Goal: Communication & Community: Connect with others

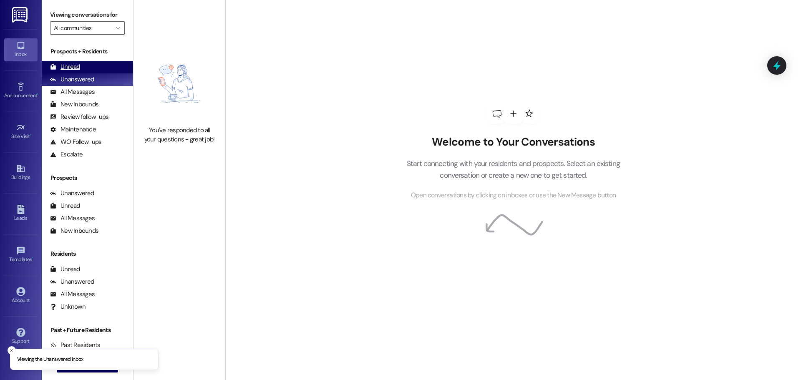
click at [68, 68] on div "Unread" at bounding box center [65, 67] width 30 height 9
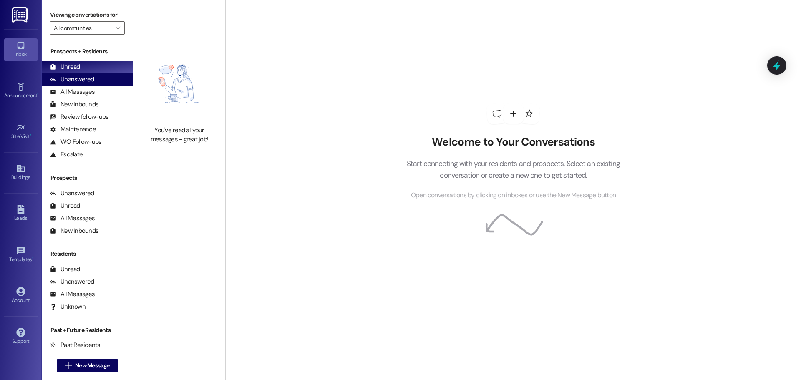
click at [74, 84] on div "Unanswered (0)" at bounding box center [87, 79] width 91 height 13
click at [79, 71] on div "Unread" at bounding box center [65, 67] width 30 height 9
click at [734, 179] on div "Welcome to Your Conversations Start connecting with your residents and prospect…" at bounding box center [513, 190] width 576 height 380
click at [527, 337] on div "Welcome to Your Conversations Start connecting with your residents and prospect…" at bounding box center [513, 190] width 576 height 380
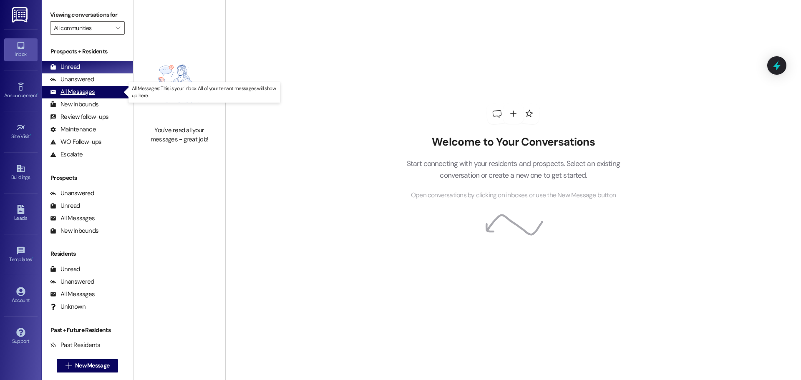
click at [65, 89] on div "All Messages" at bounding box center [72, 92] width 45 height 9
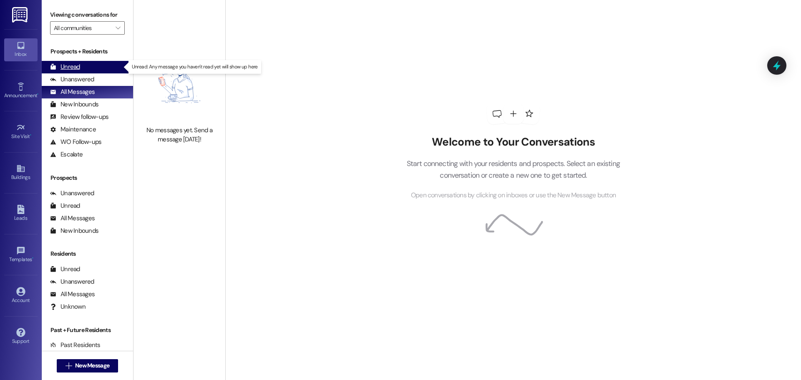
click at [87, 64] on div "Unread (0)" at bounding box center [87, 67] width 91 height 13
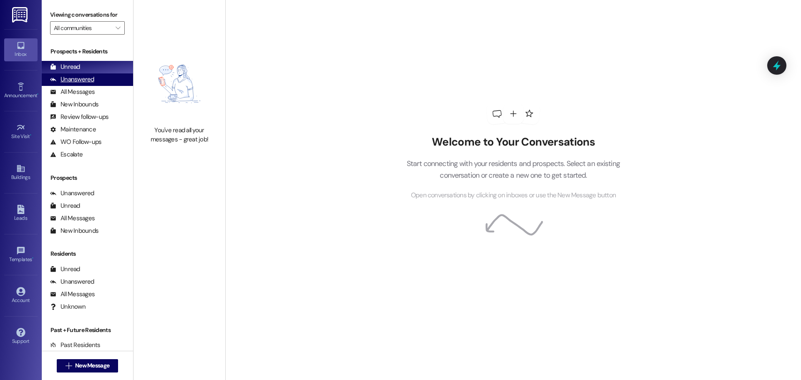
click at [105, 81] on div "Unanswered (0)" at bounding box center [87, 79] width 91 height 13
click at [105, 68] on div "Unread (0)" at bounding box center [87, 67] width 91 height 13
click at [75, 73] on div "Unanswered (0)" at bounding box center [87, 79] width 91 height 13
click at [73, 67] on div "Unread" at bounding box center [65, 67] width 30 height 9
click at [88, 83] on div "Unanswered" at bounding box center [72, 79] width 44 height 9
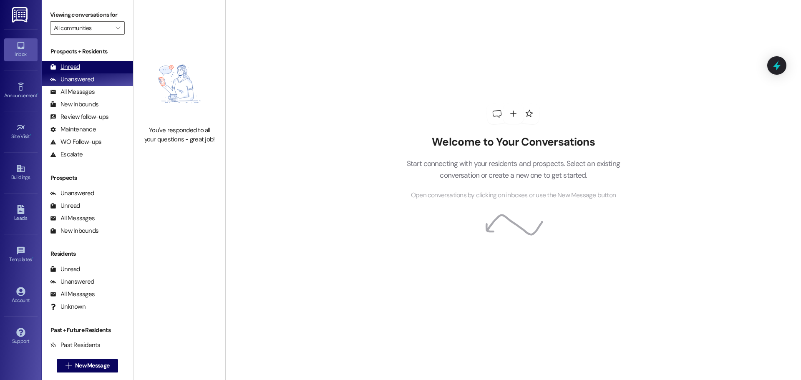
click at [88, 67] on div "Unread (0)" at bounding box center [87, 67] width 91 height 13
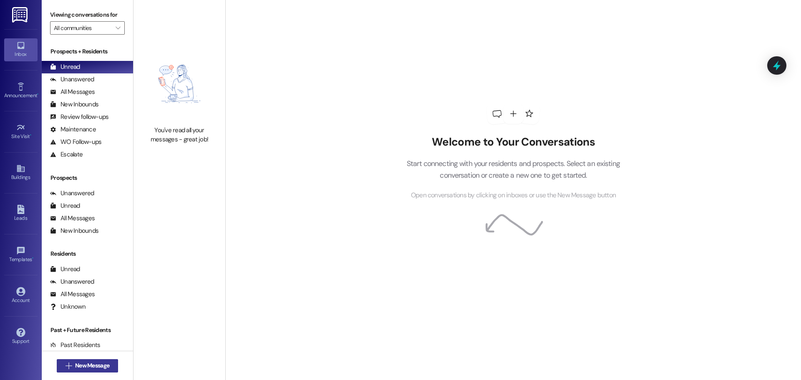
click at [102, 366] on span "New Message" at bounding box center [92, 365] width 34 height 9
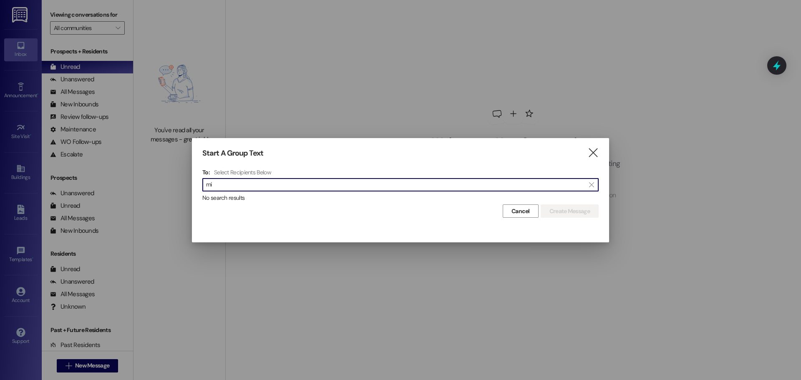
type input "m"
type input "emme miller"
click at [590, 151] on icon "" at bounding box center [592, 153] width 11 height 9
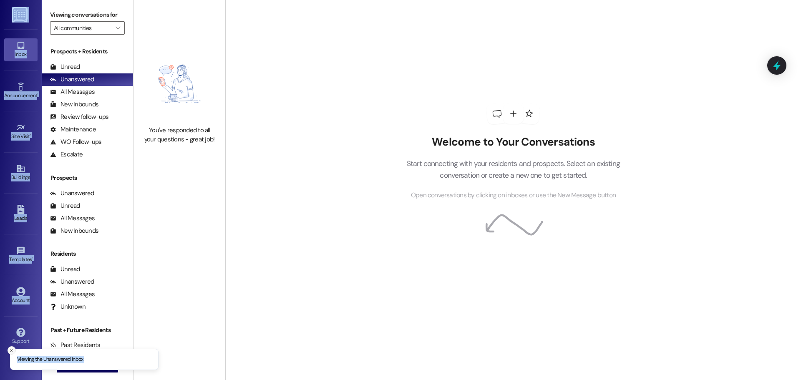
click at [8, 350] on div "Viewing the Unanswered inbox Inbox Go to Inbox Announcement • Send A Text Annou…" at bounding box center [400, 190] width 801 height 380
drag, startPoint x: 8, startPoint y: 350, endPoint x: 19, endPoint y: 350, distance: 11.3
click at [8, 350] on button "Close toast" at bounding box center [12, 350] width 8 height 8
click at [57, 362] on button " New Message" at bounding box center [88, 365] width 62 height 13
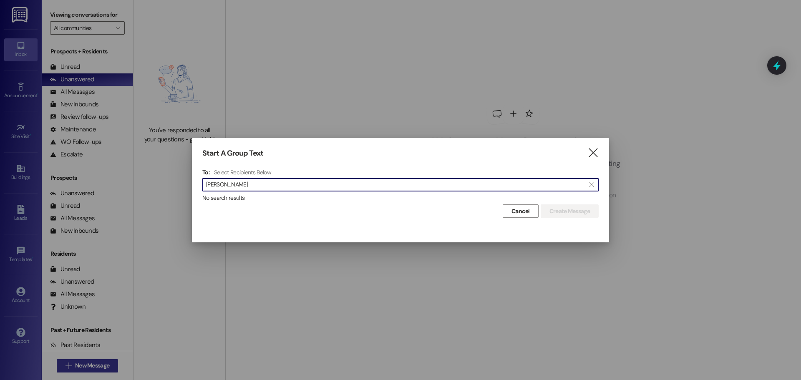
type input "emma goech"
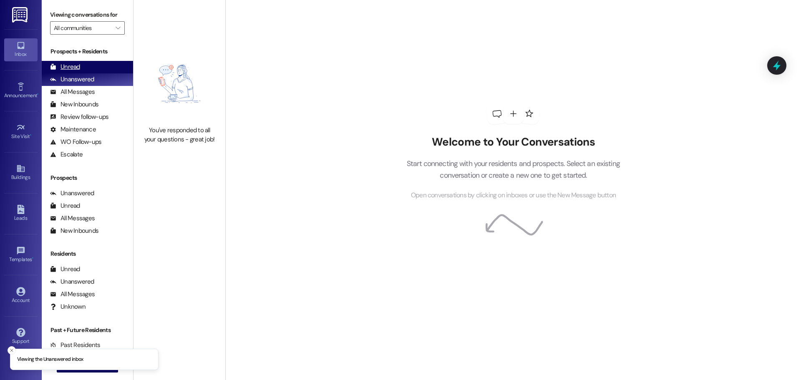
click at [80, 66] on div "Unread (0)" at bounding box center [87, 67] width 91 height 13
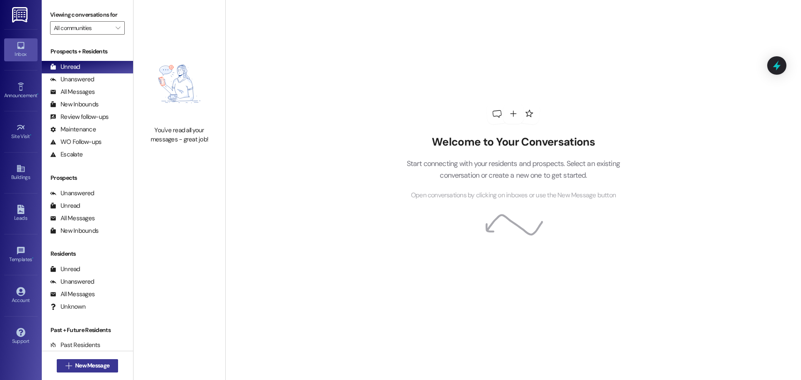
click at [106, 367] on span "New Message" at bounding box center [92, 365] width 34 height 9
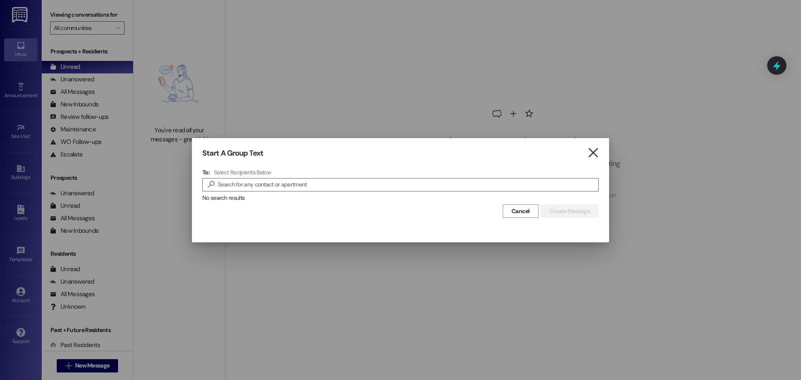
click at [593, 152] on icon "" at bounding box center [592, 153] width 11 height 9
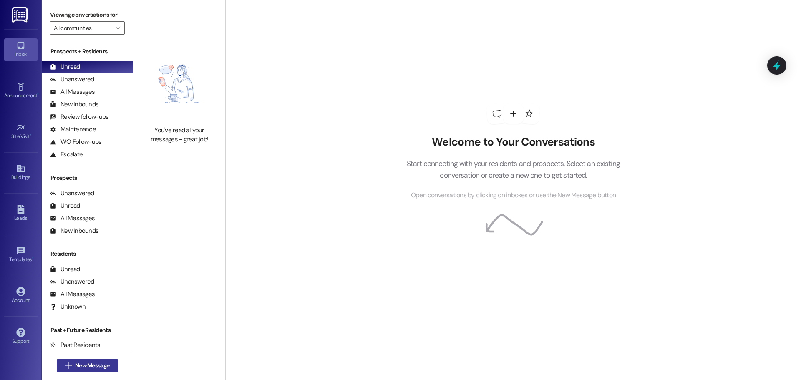
click at [88, 371] on button " New Message" at bounding box center [88, 365] width 62 height 13
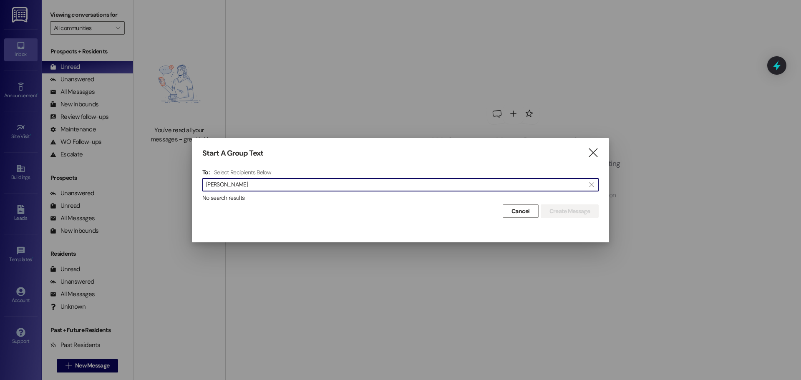
type input "spencer"
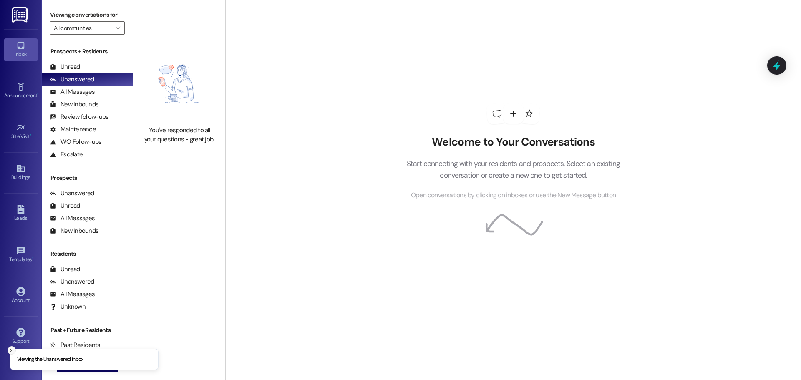
click at [14, 348] on icon "Close toast" at bounding box center [11, 350] width 5 height 5
click at [61, 361] on button " New Message" at bounding box center [88, 365] width 62 height 13
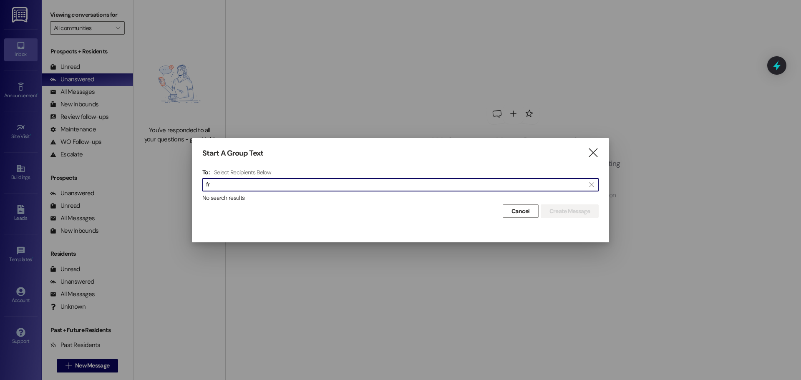
type input "f"
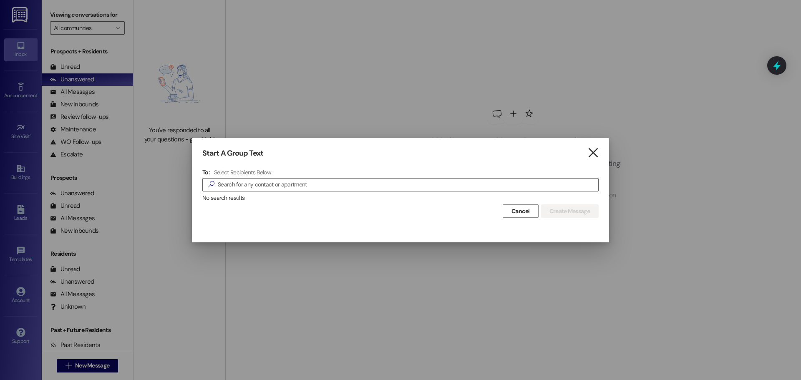
click at [595, 153] on icon "" at bounding box center [592, 153] width 11 height 9
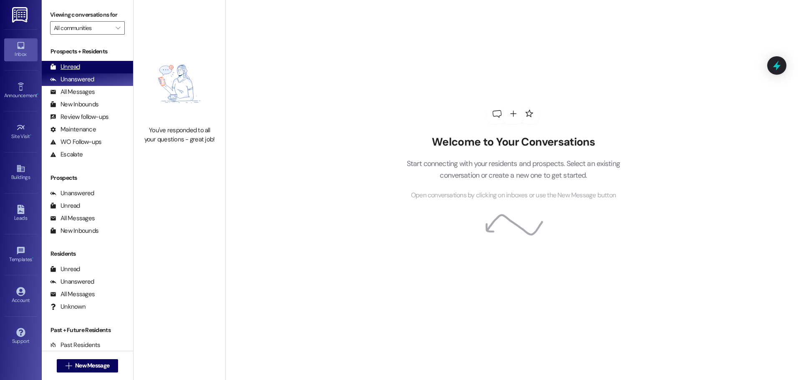
click at [83, 67] on div "Unread (0)" at bounding box center [87, 67] width 91 height 13
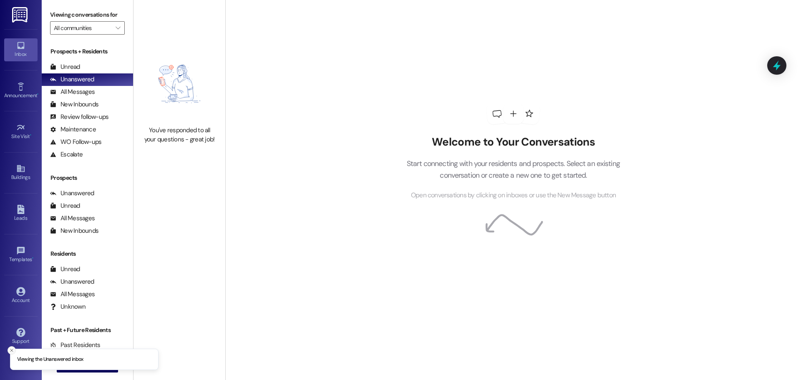
click at [12, 350] on line "Close toast" at bounding box center [11, 350] width 3 height 3
click at [78, 370] on span "New Message" at bounding box center [92, 365] width 34 height 9
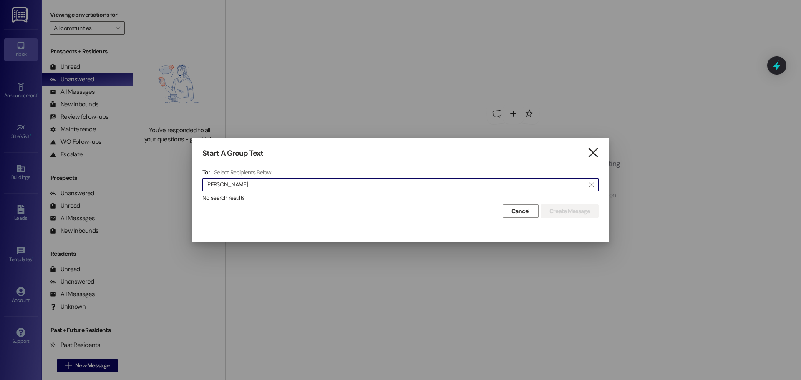
type input "spencer"
click at [591, 154] on icon "" at bounding box center [592, 153] width 11 height 9
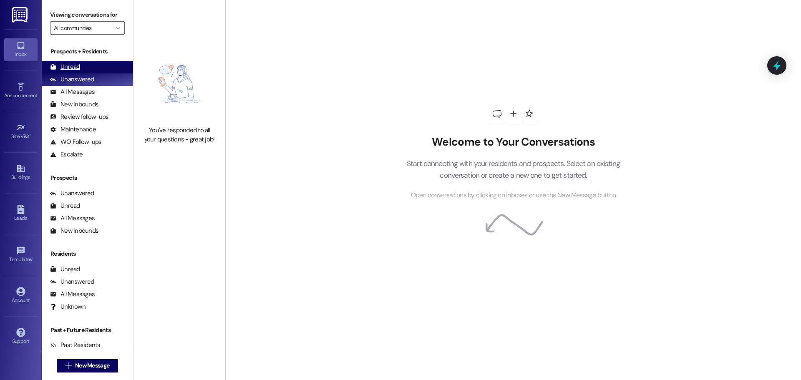
click at [55, 64] on icon at bounding box center [53, 67] width 6 height 6
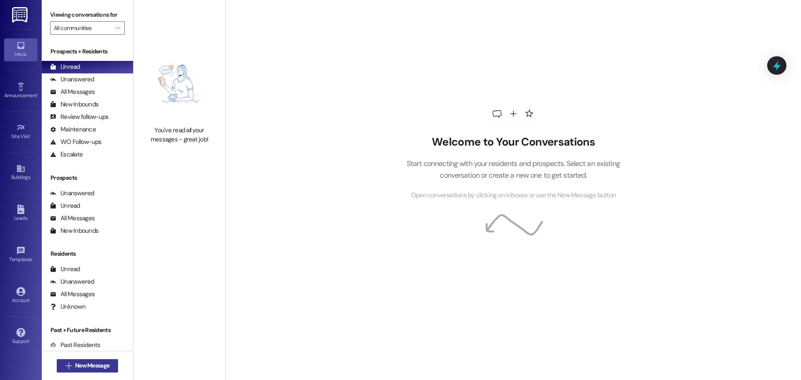
drag, startPoint x: 80, startPoint y: 355, endPoint x: 77, endPoint y: 363, distance: 9.0
click at [80, 355] on div " New Message" at bounding box center [88, 365] width 62 height 21
click at [77, 363] on span "New Message" at bounding box center [92, 365] width 34 height 9
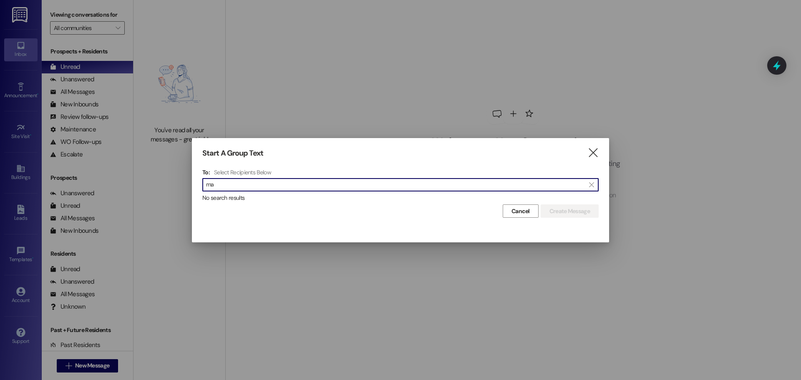
type input "m"
type input "h"
click at [596, 151] on icon "" at bounding box center [592, 153] width 11 height 9
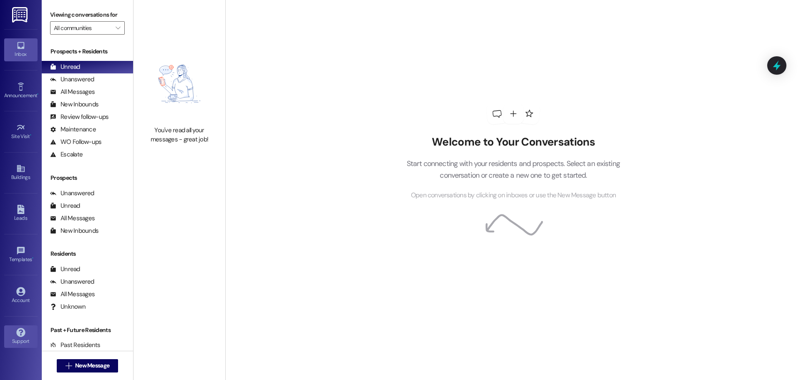
click at [16, 330] on icon at bounding box center [20, 332] width 9 height 9
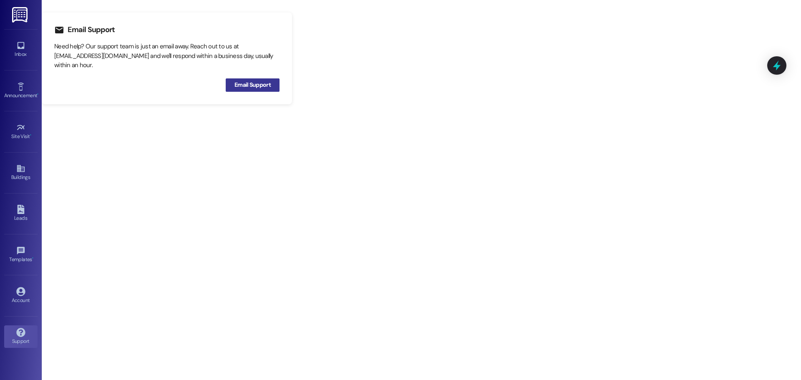
click at [236, 91] on span "Email Support" at bounding box center [253, 85] width 40 height 13
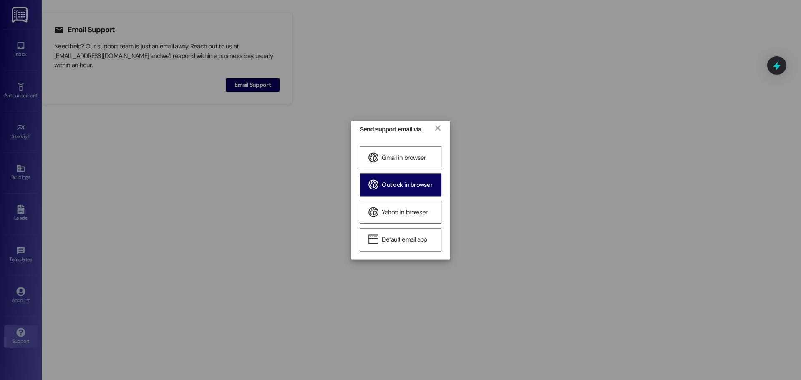
click at [416, 181] on div "Outlook in browser" at bounding box center [401, 185] width 82 height 23
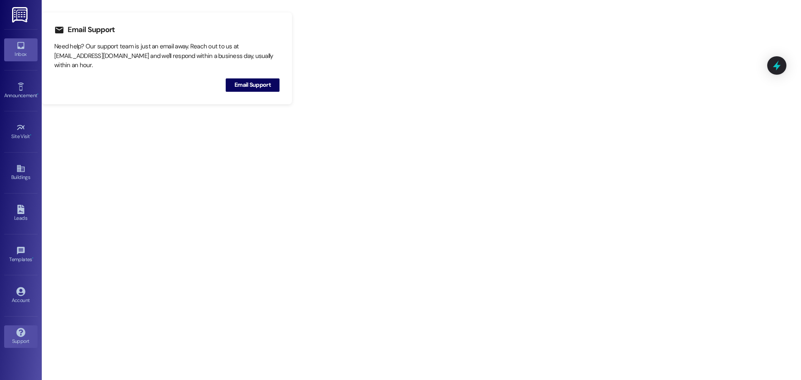
click at [15, 44] on link "Inbox" at bounding box center [20, 49] width 33 height 23
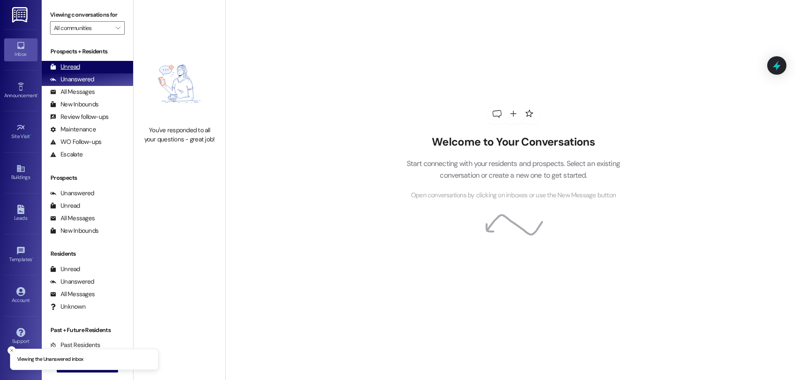
click at [66, 71] on div "Unread" at bounding box center [65, 67] width 30 height 9
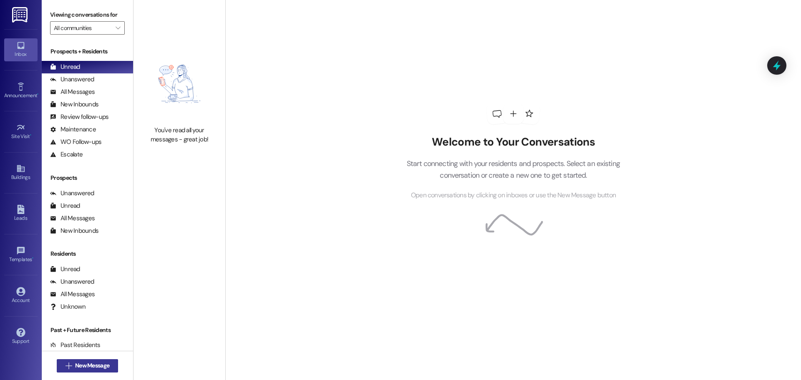
click at [106, 363] on span "New Message" at bounding box center [92, 365] width 34 height 9
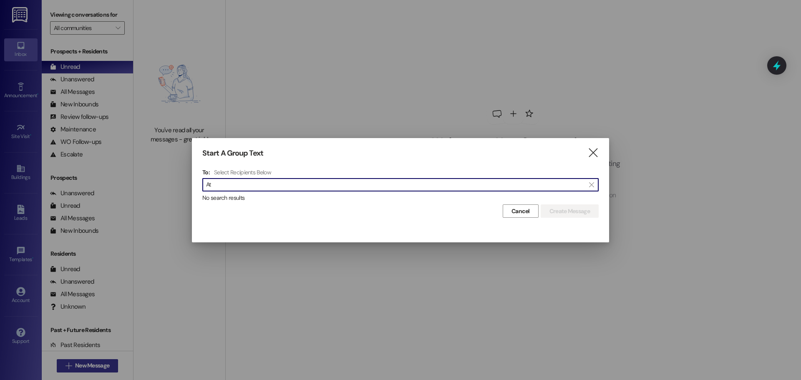
type input "A"
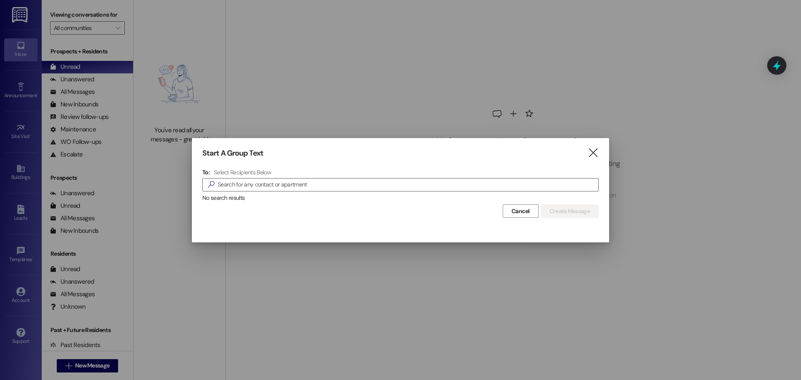
click at [599, 157] on div "Start A Group Text  To: Select Recipients Below  No search results Cancel Cre…" at bounding box center [400, 183] width 417 height 91
click at [593, 156] on icon "" at bounding box center [592, 153] width 11 height 9
